Goal: Go to known website: Access a specific website the user already knows

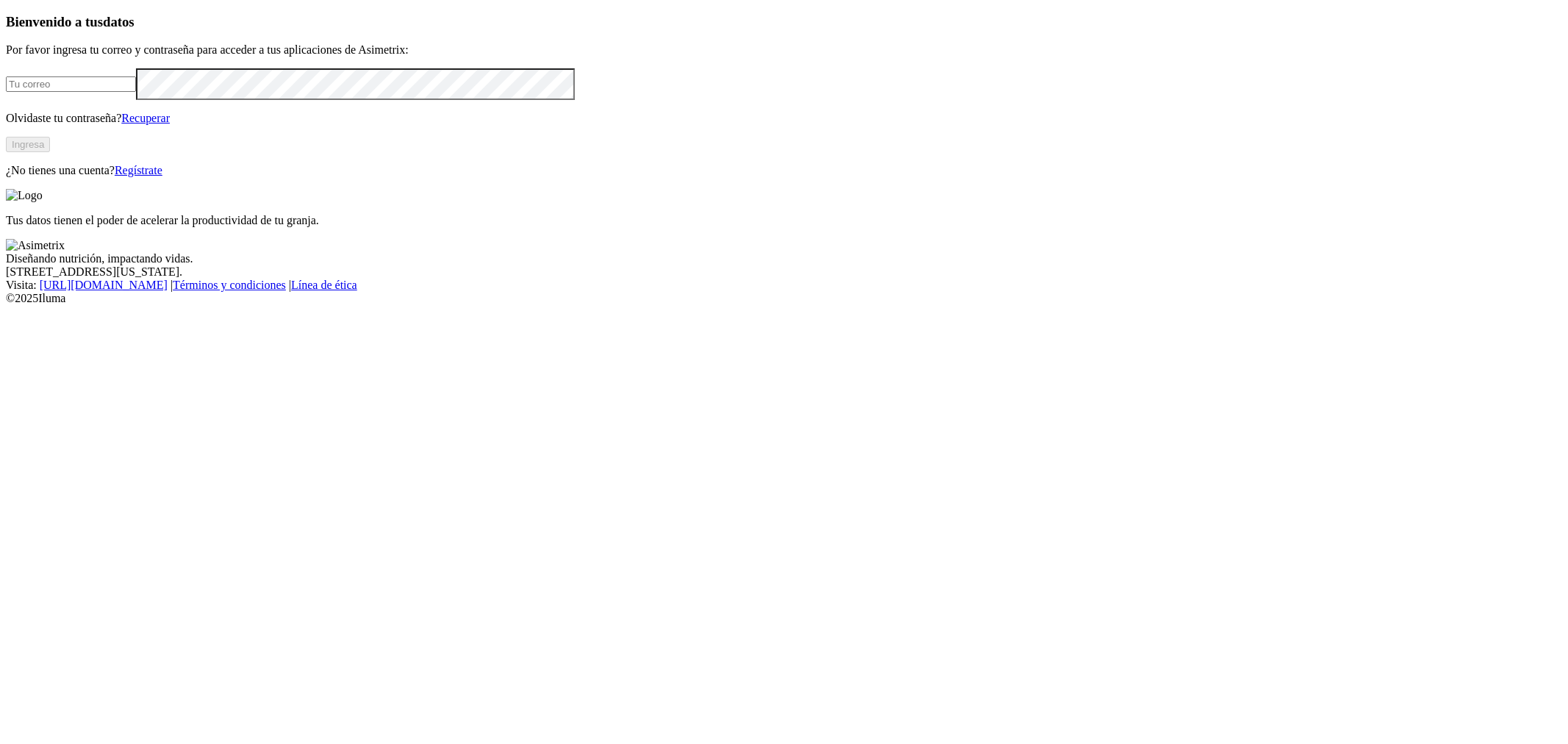
click at [136, 92] on input "email" at bounding box center [71, 84] width 130 height 16
type input "[PERSON_NAME][EMAIL_ADDRESS][PERSON_NAME][DOMAIN_NAME]"
click at [50, 152] on button "Ingresa" at bounding box center [28, 145] width 44 height 16
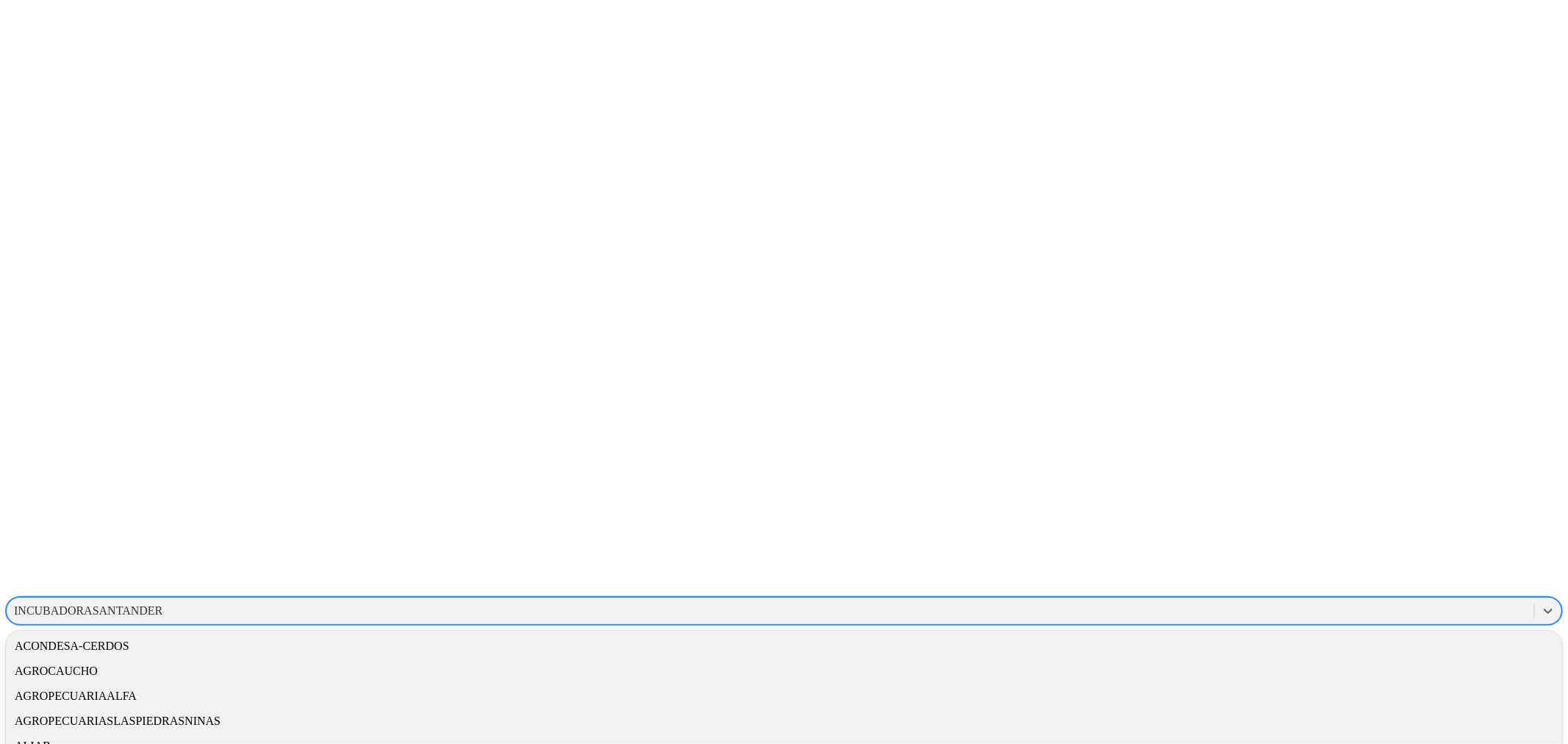
click at [1372, 599] on div "INCUBADORASANTANDER" at bounding box center [770, 610] width 1528 height 22
click at [1362, 645] on div "ASIMETRIX" at bounding box center [784, 658] width 1556 height 25
